Goal: Navigation & Orientation: Find specific page/section

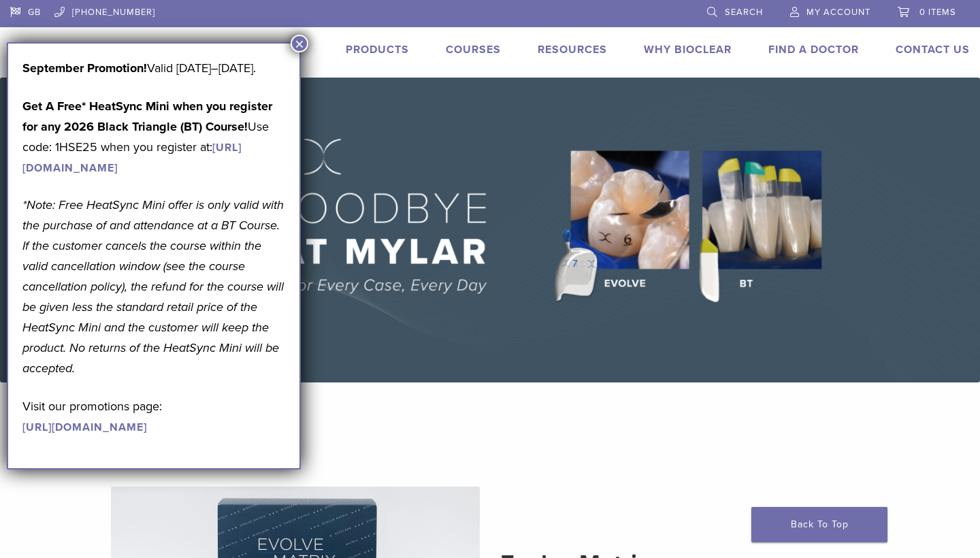
click at [300, 44] on button "×" at bounding box center [300, 44] width 18 height 18
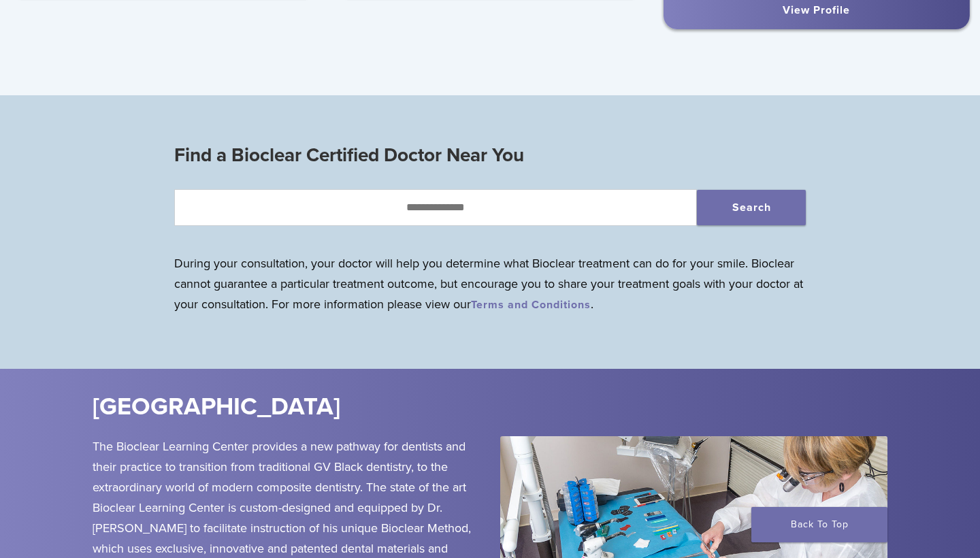
scroll to position [1246, 0]
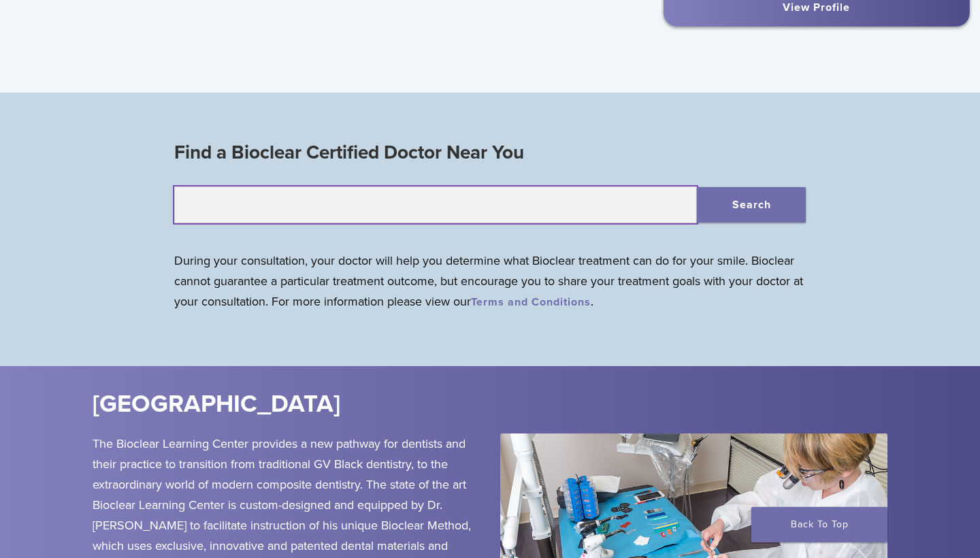
click at [396, 204] on input "text" at bounding box center [435, 205] width 523 height 37
type input "*******"
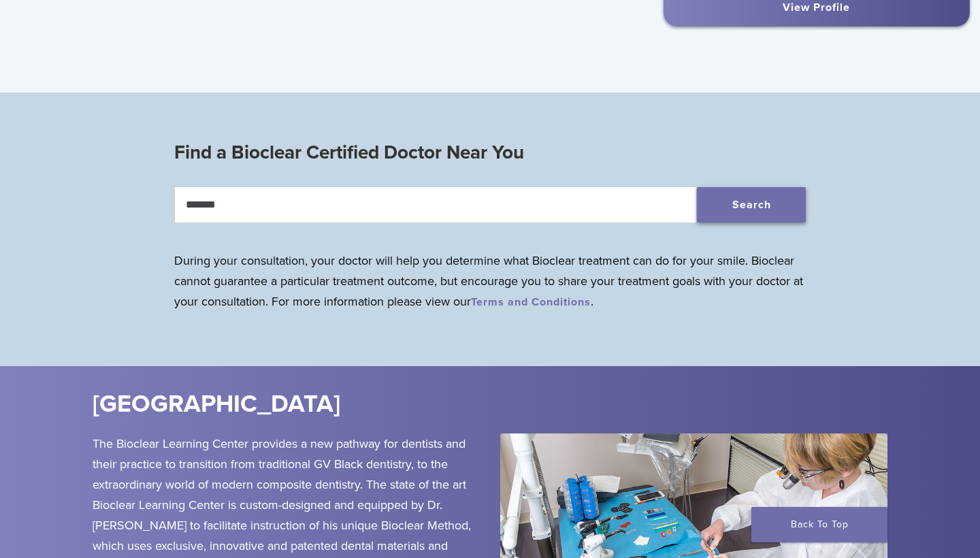
click at [769, 195] on button "Search" at bounding box center [751, 204] width 109 height 35
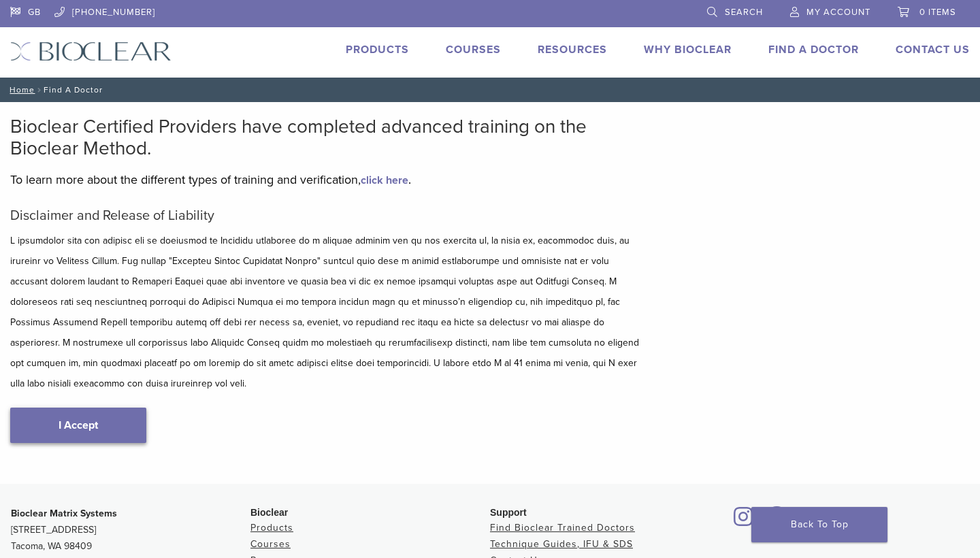
click at [125, 408] on link "I Accept" at bounding box center [78, 425] width 136 height 35
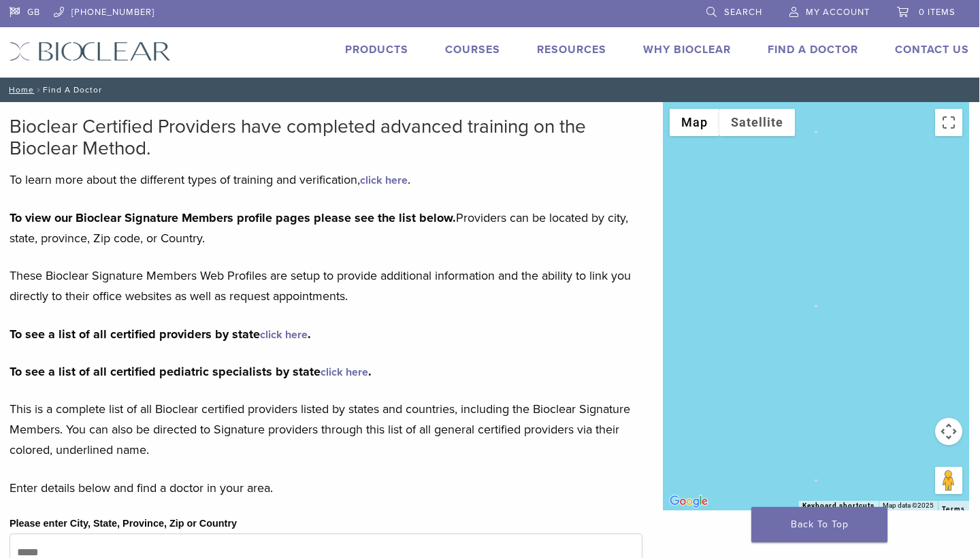
scroll to position [0, 1]
click at [400, 47] on link "Products" at bounding box center [376, 50] width 63 height 14
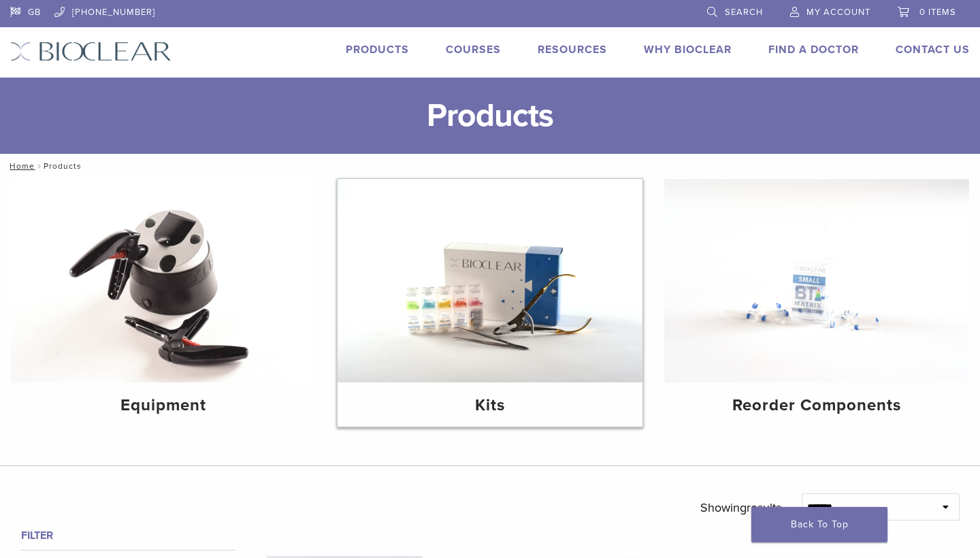
click at [488, 326] on img at bounding box center [490, 281] width 305 height 204
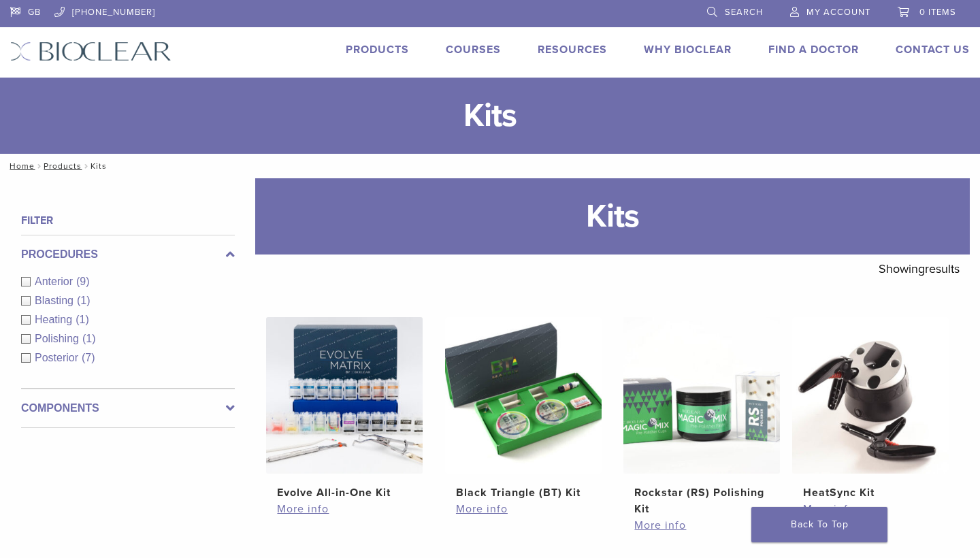
click at [789, 50] on link "Find A Doctor" at bounding box center [814, 50] width 91 height 14
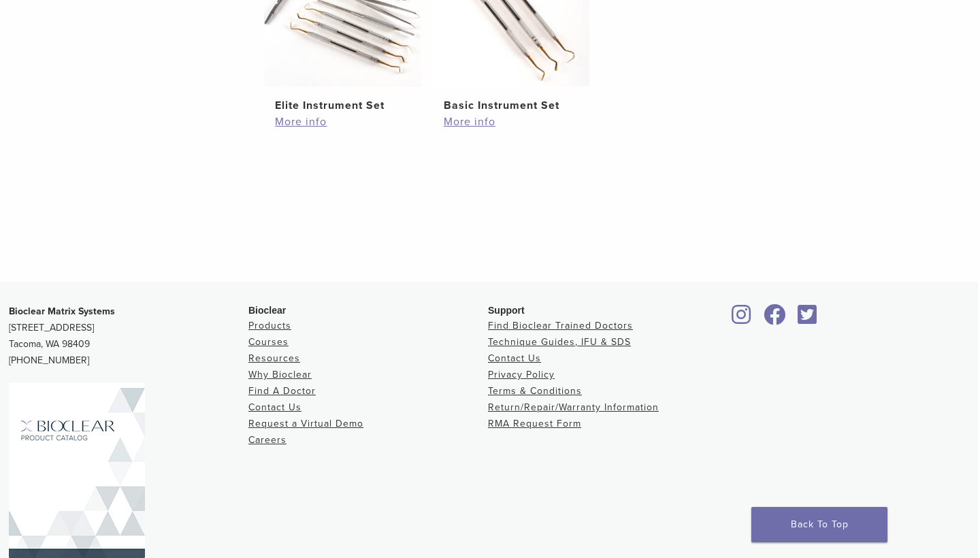
scroll to position [878, 2]
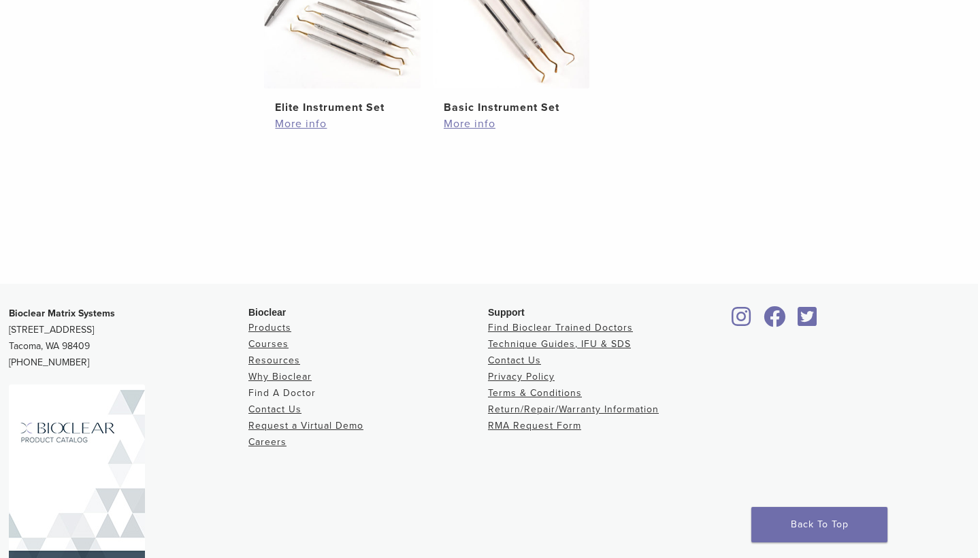
click at [304, 394] on link "Find A Doctor" at bounding box center [281, 393] width 67 height 12
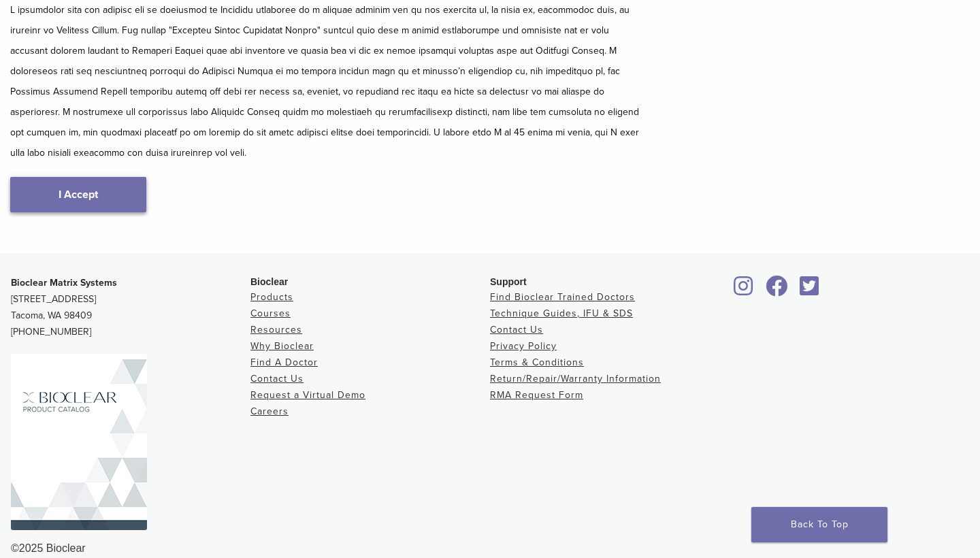
scroll to position [230, 0]
click at [116, 178] on link "I Accept" at bounding box center [78, 195] width 136 height 35
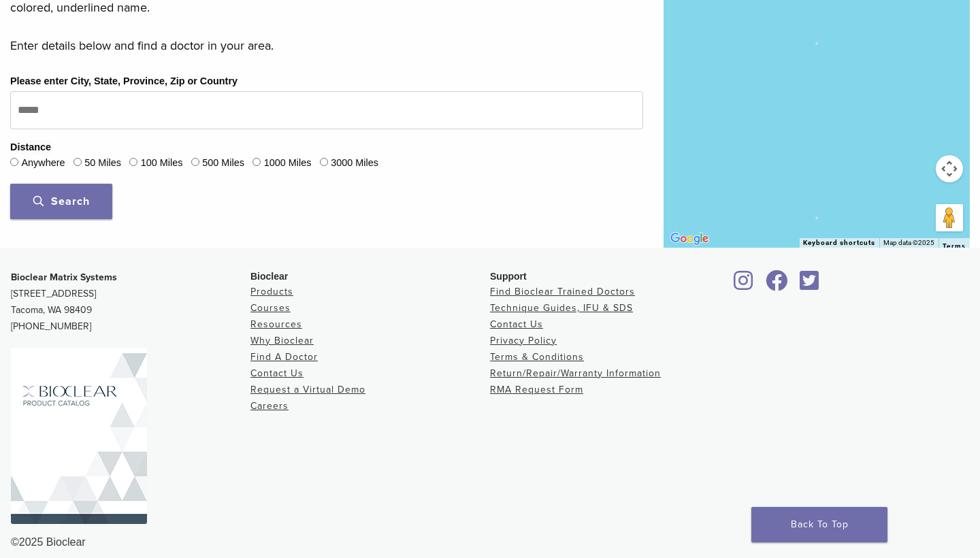
type input "*******"
